Goal: Obtain resource: Obtain resource

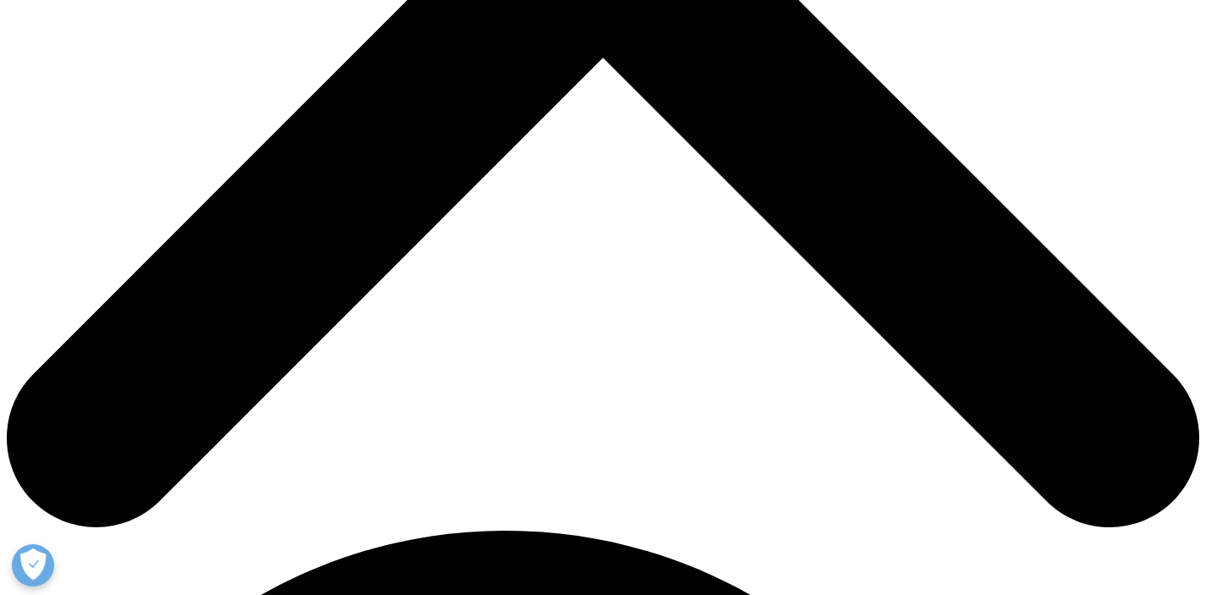
scroll to position [569, 0]
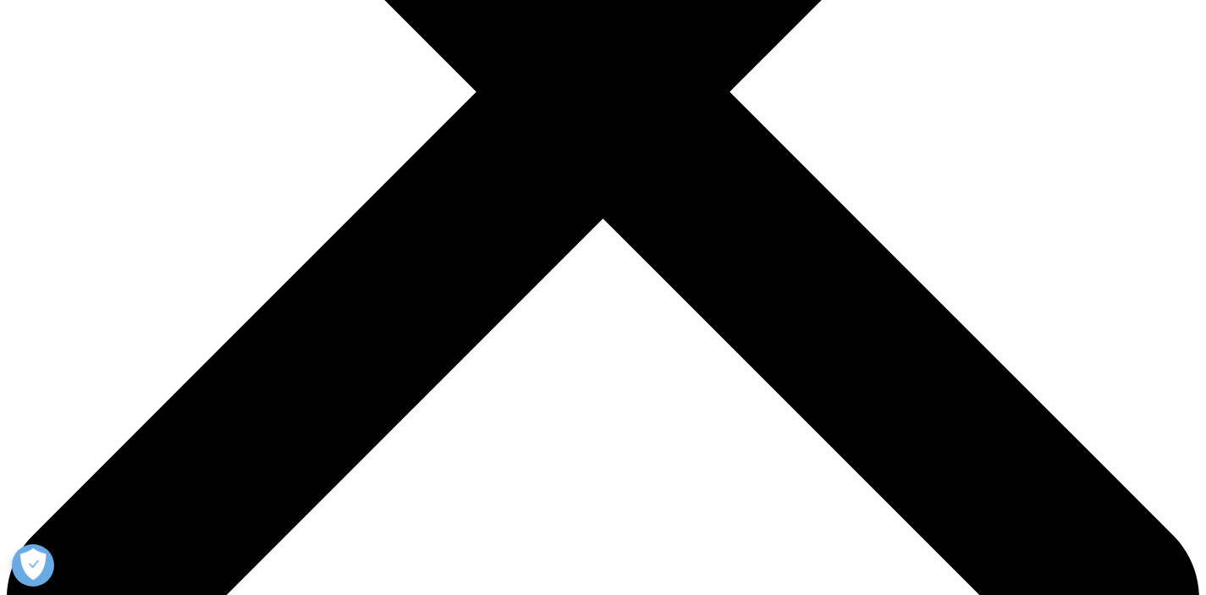
scroll to position [608, 0]
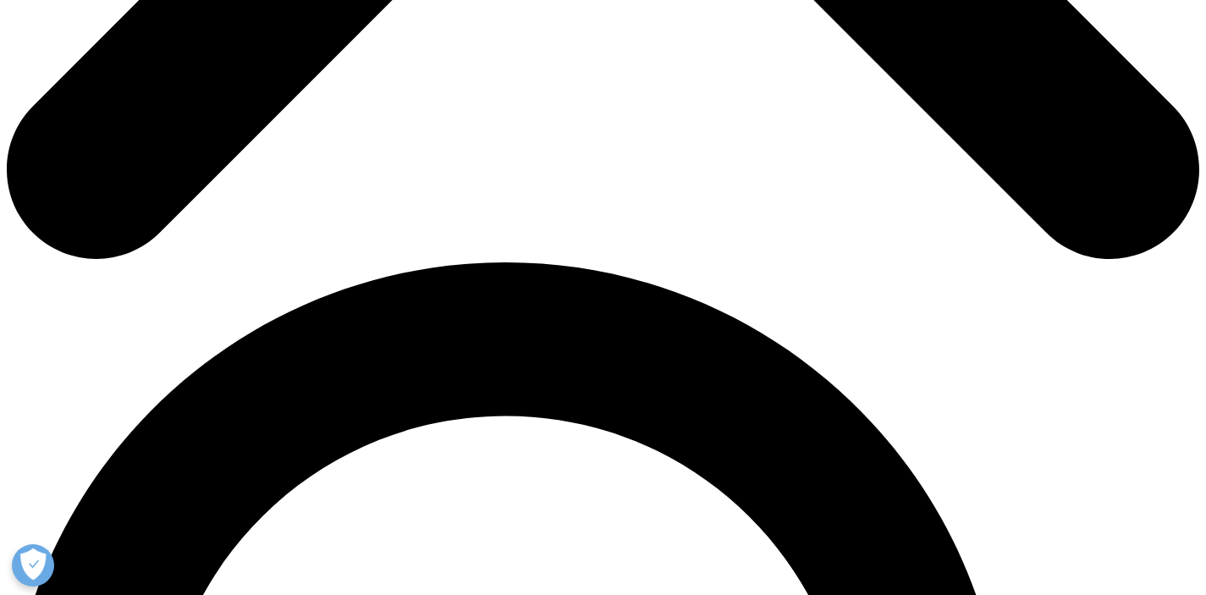
scroll to position [998, 0]
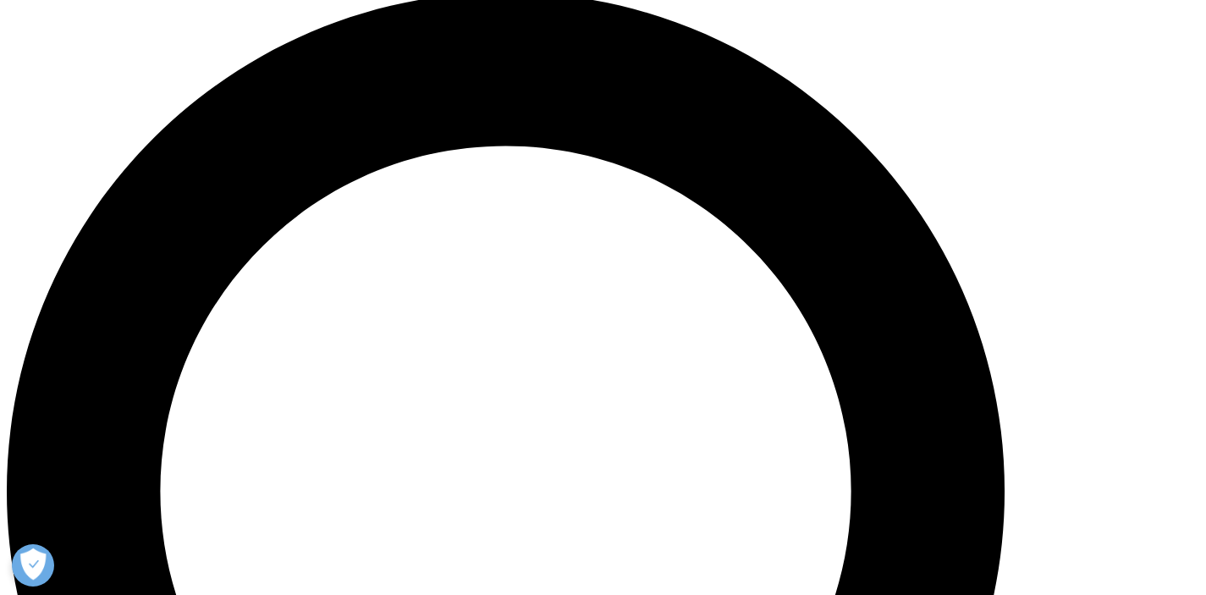
scroll to position [1011, 0]
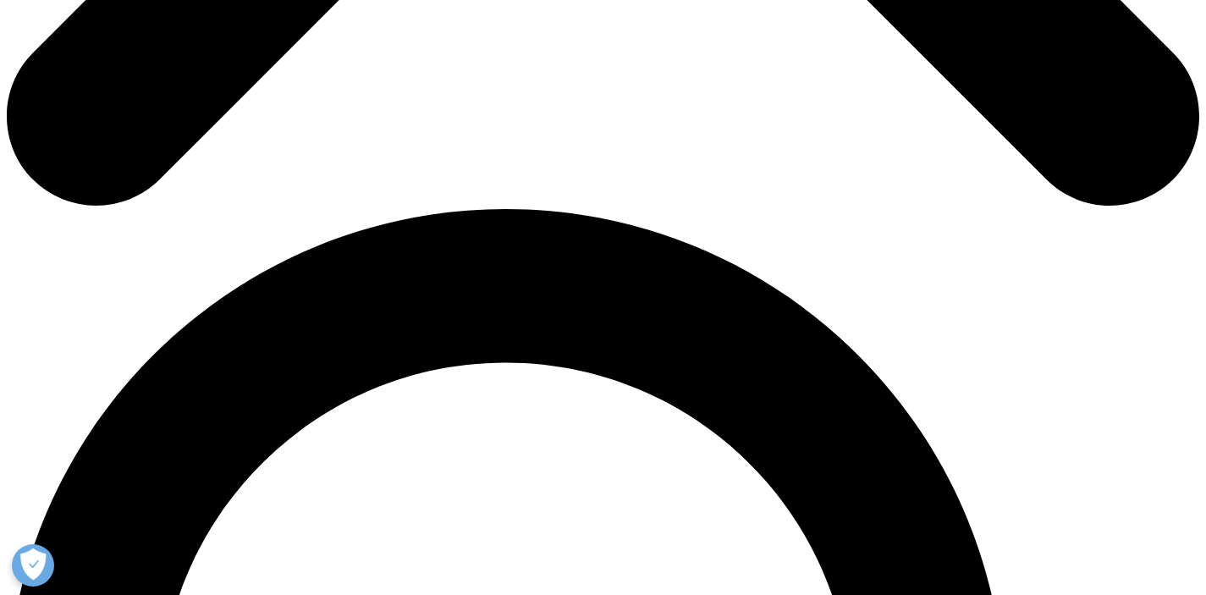
type input "Semah"
type input "Aydemir"
type input "[EMAIL_ADDRESS][DOMAIN_NAME]"
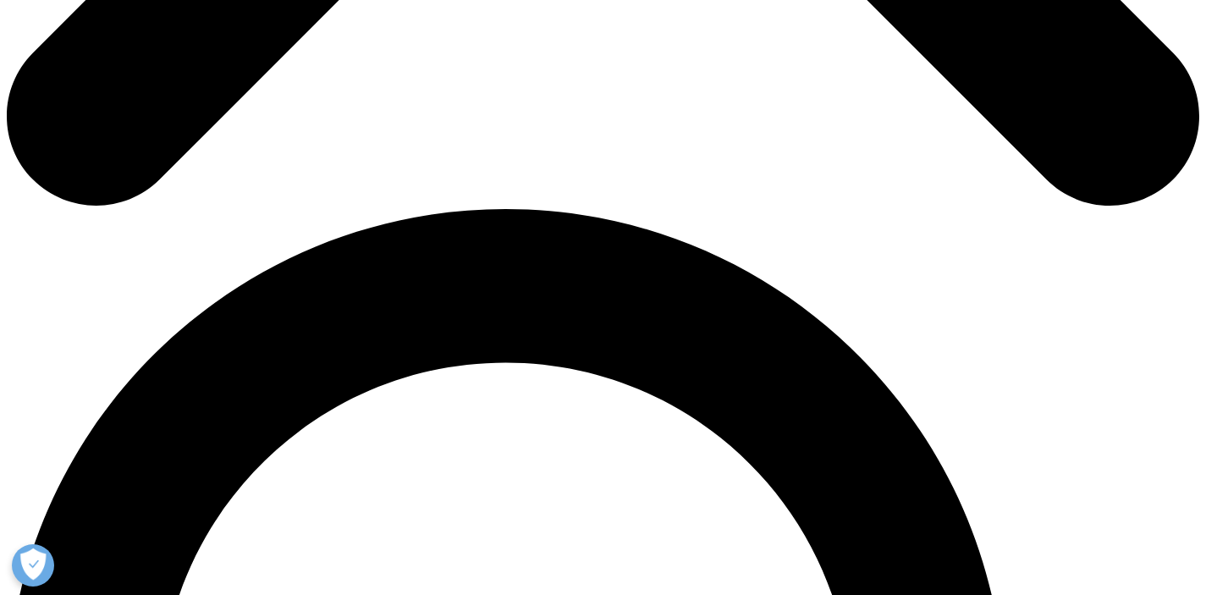
select select "[GEOGRAPHIC_DATA]"
type input "iqvia"
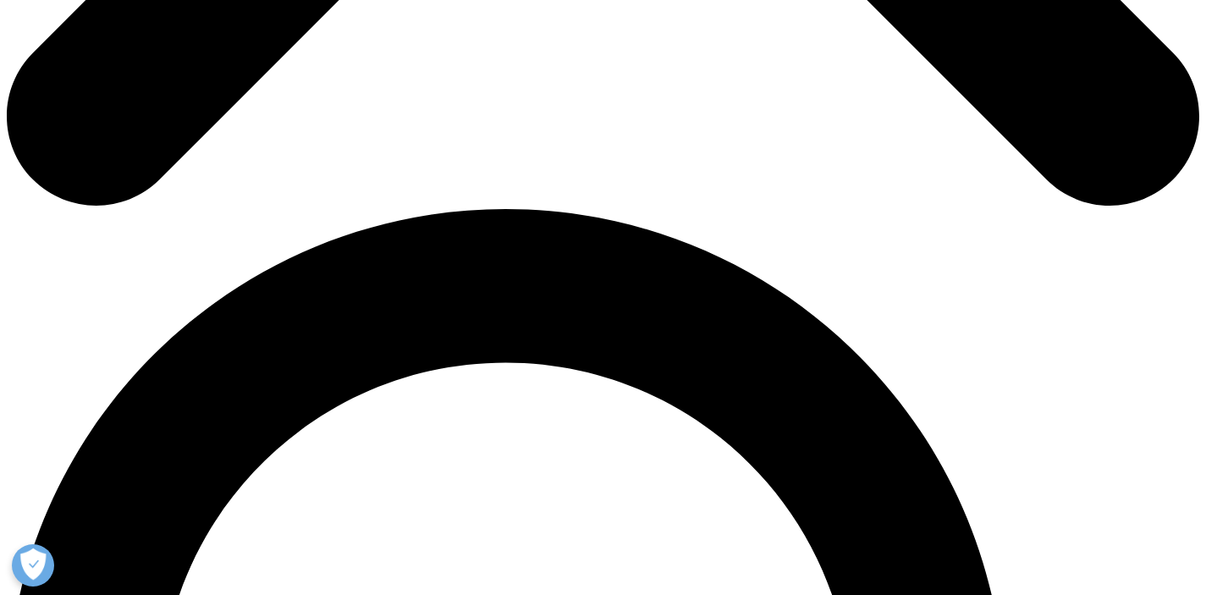
type input "p"
type input "s"
type input "study coordinator"
drag, startPoint x: 258, startPoint y: 277, endPoint x: 137, endPoint y: 274, distance: 121.1
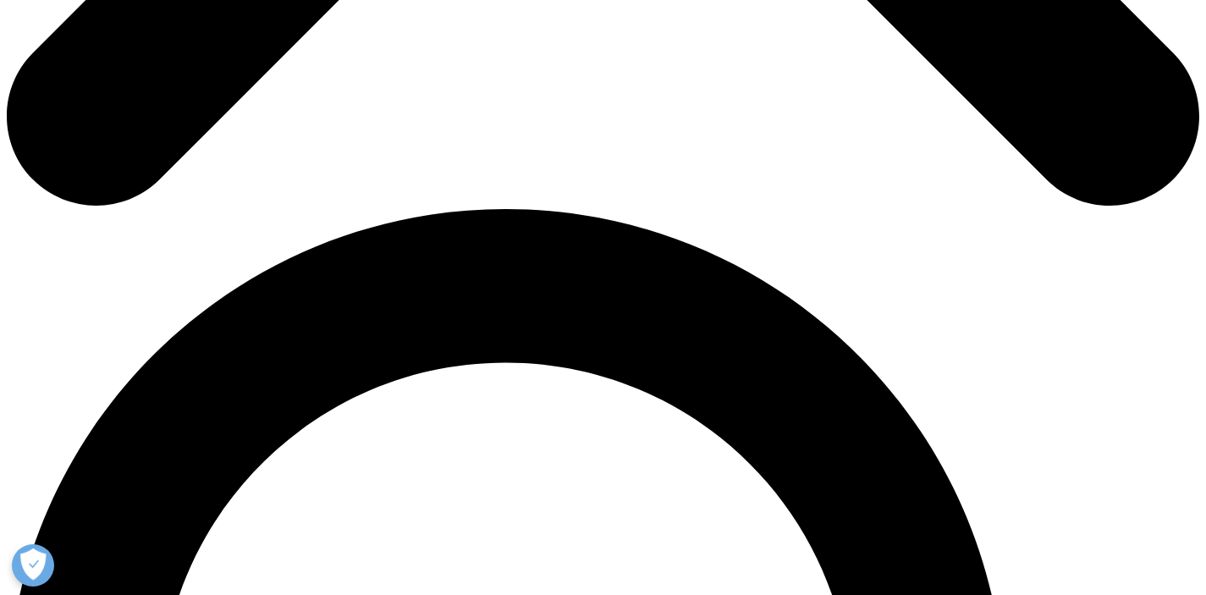
type input "monzino"
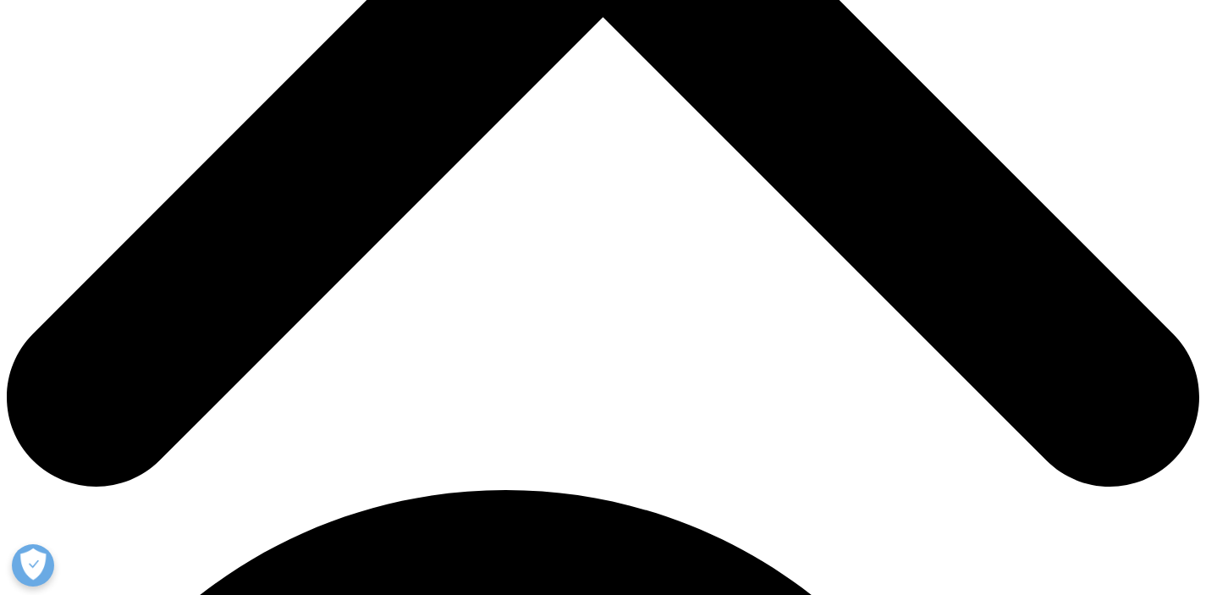
scroll to position [670, 0]
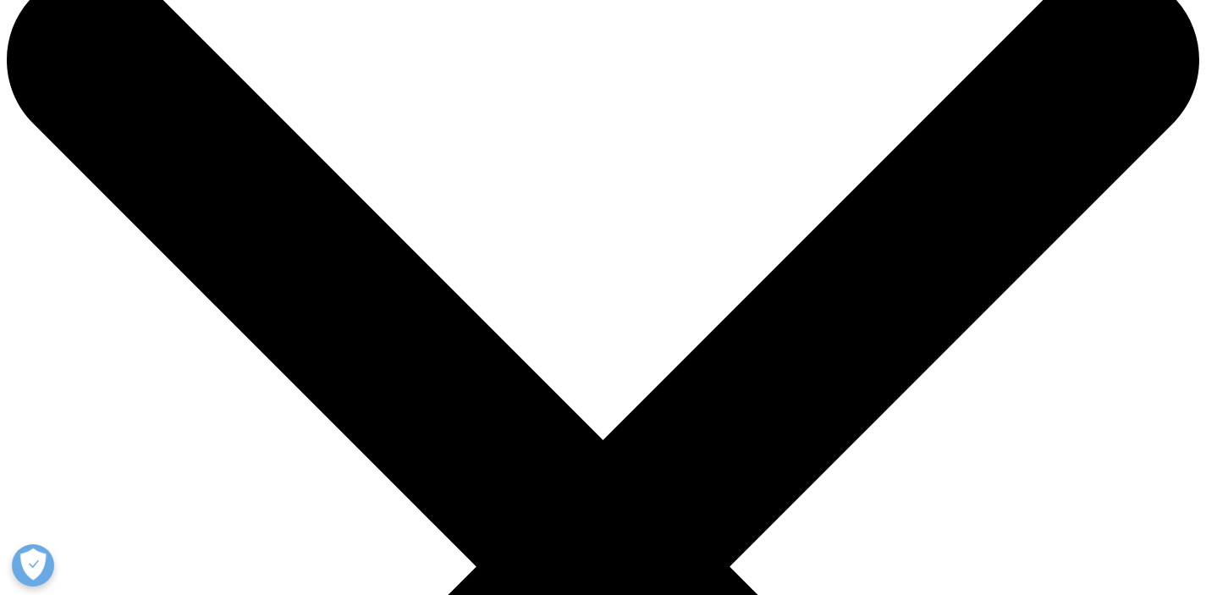
scroll to position [55, 0]
